Goal: Find specific page/section: Find specific page/section

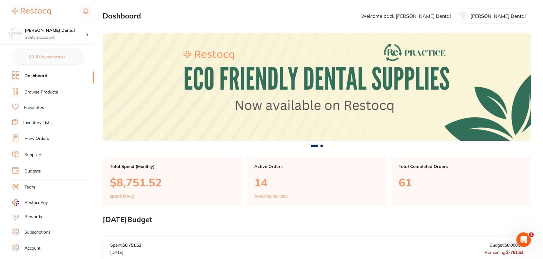
click at [46, 110] on li "Favourites" at bounding box center [53, 108] width 82 height 8
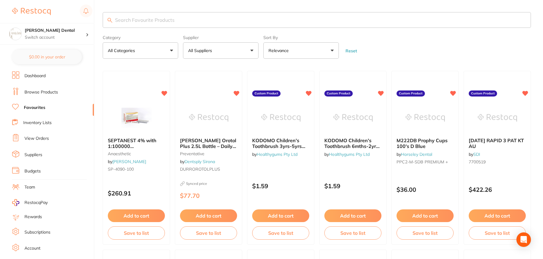
click at [157, 19] on input "search" at bounding box center [317, 20] width 428 height 16
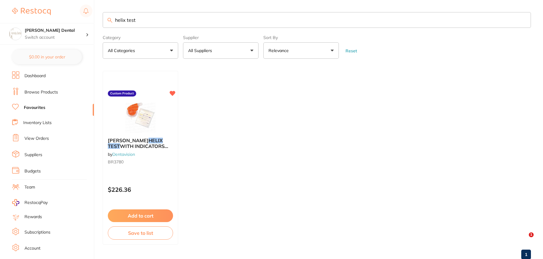
type input "helix test"
click at [144, 119] on img at bounding box center [140, 117] width 39 height 30
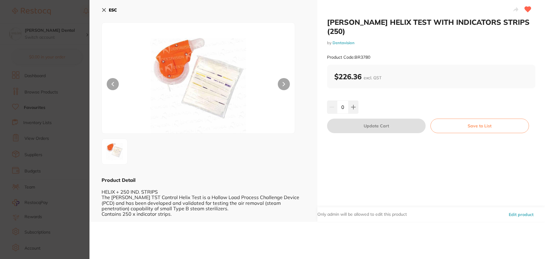
click at [104, 8] on icon at bounding box center [104, 10] width 5 height 5
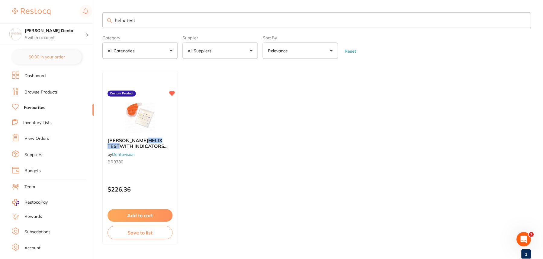
scroll to position [17, 0]
